Goal: Transaction & Acquisition: Book appointment/travel/reservation

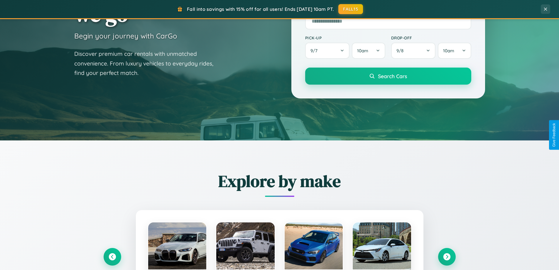
scroll to position [253, 0]
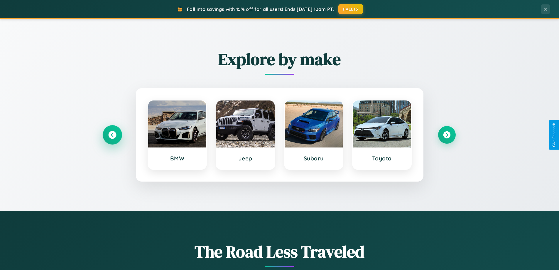
click at [112, 135] on icon at bounding box center [112, 135] width 8 height 8
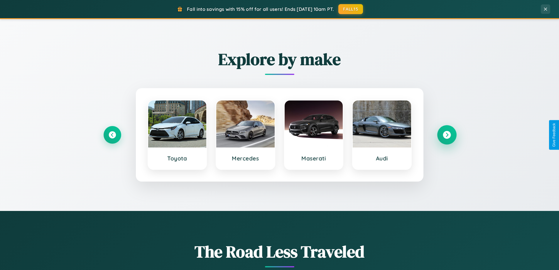
click at [447, 135] on icon at bounding box center [447, 135] width 8 height 8
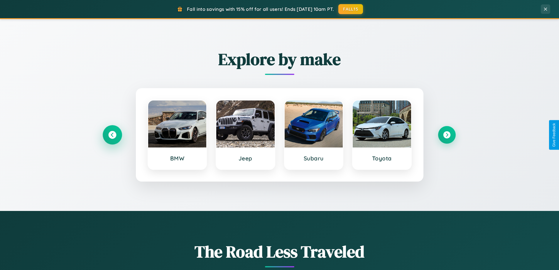
click at [112, 135] on icon at bounding box center [112, 135] width 8 height 8
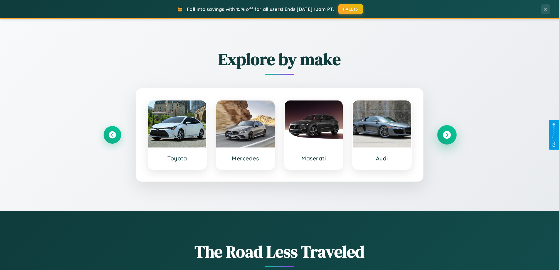
click at [447, 135] on icon at bounding box center [447, 135] width 8 height 8
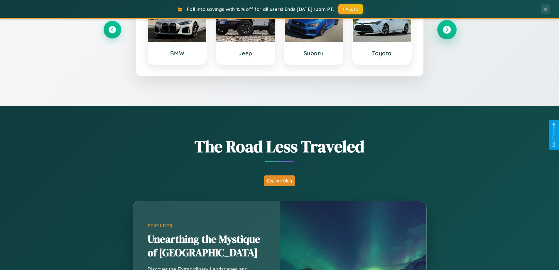
scroll to position [404, 0]
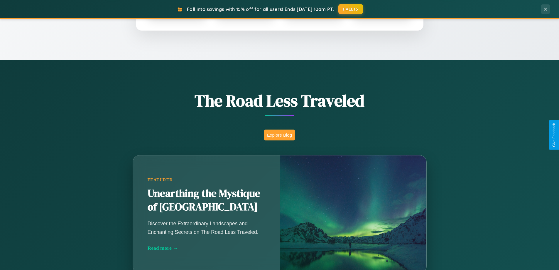
click at [280, 135] on button "Explore Blog" at bounding box center [279, 134] width 31 height 11
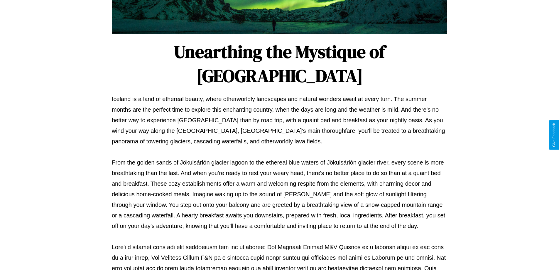
scroll to position [190, 0]
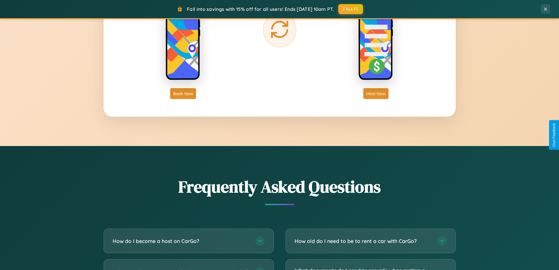
scroll to position [1130, 0]
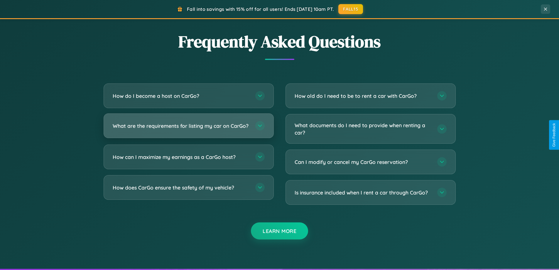
click at [189, 128] on h3 "What are the requirements for listing my car on CarGo?" at bounding box center [181, 125] width 137 height 7
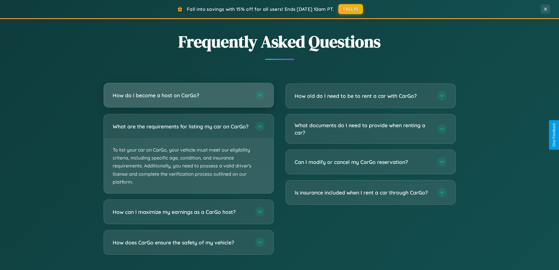
click at [189, 96] on h3 "How do I become a host on CarGo?" at bounding box center [181, 95] width 137 height 7
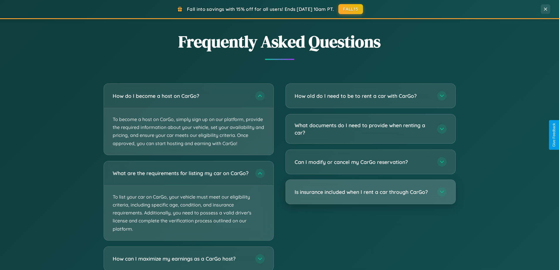
click at [371, 192] on h3 "Is insurance included when I rent a car through CarGo?" at bounding box center [363, 191] width 137 height 7
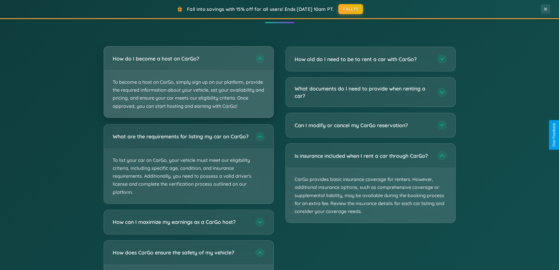
click at [189, 82] on p "To become a host on CarGo, simply sign up on our platform, provide the required…" at bounding box center [189, 94] width 170 height 47
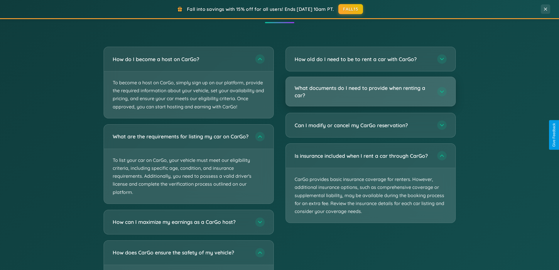
click at [371, 92] on h3 "What documents do I need to provide when renting a car?" at bounding box center [363, 91] width 137 height 14
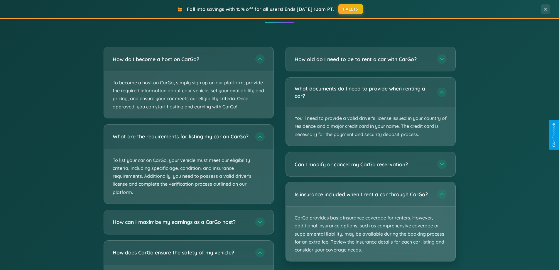
click at [371, 222] on p "CarGo provides basic insurance coverage for renters. However, additional insura…" at bounding box center [371, 233] width 170 height 55
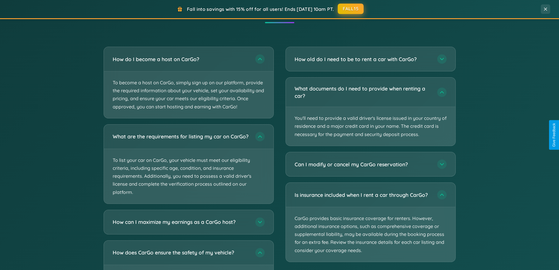
click at [351, 9] on button "FALL15" at bounding box center [351, 9] width 26 height 11
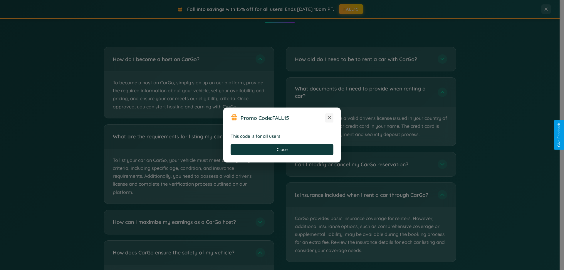
click at [329, 118] on icon at bounding box center [329, 118] width 6 height 6
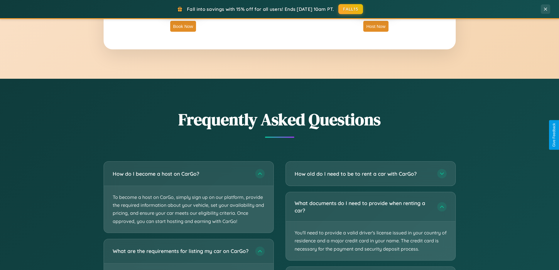
scroll to position [943, 0]
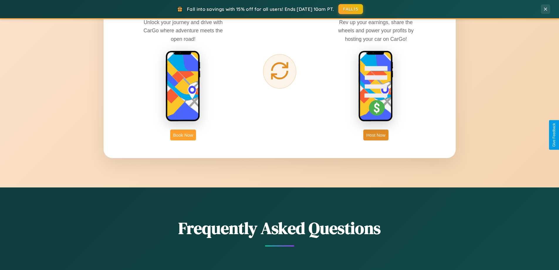
click at [183, 135] on button "Book Now" at bounding box center [183, 134] width 26 height 11
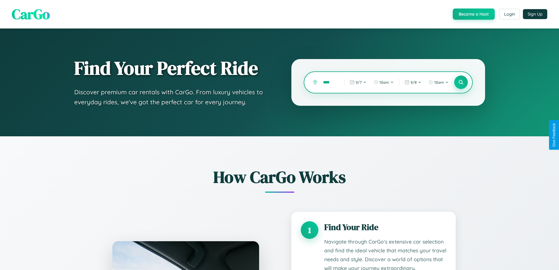
type input "****"
click at [461, 82] on icon at bounding box center [461, 83] width 6 height 6
